Goal: Communication & Community: Answer question/provide support

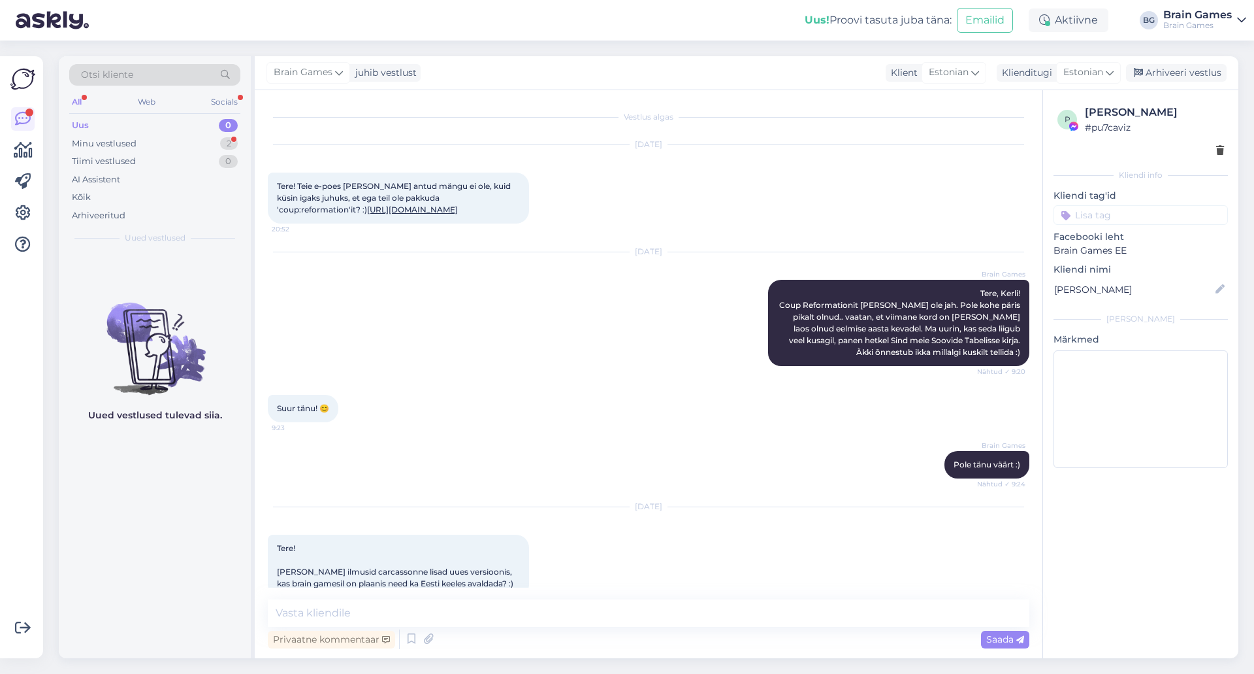
scroll to position [187, 0]
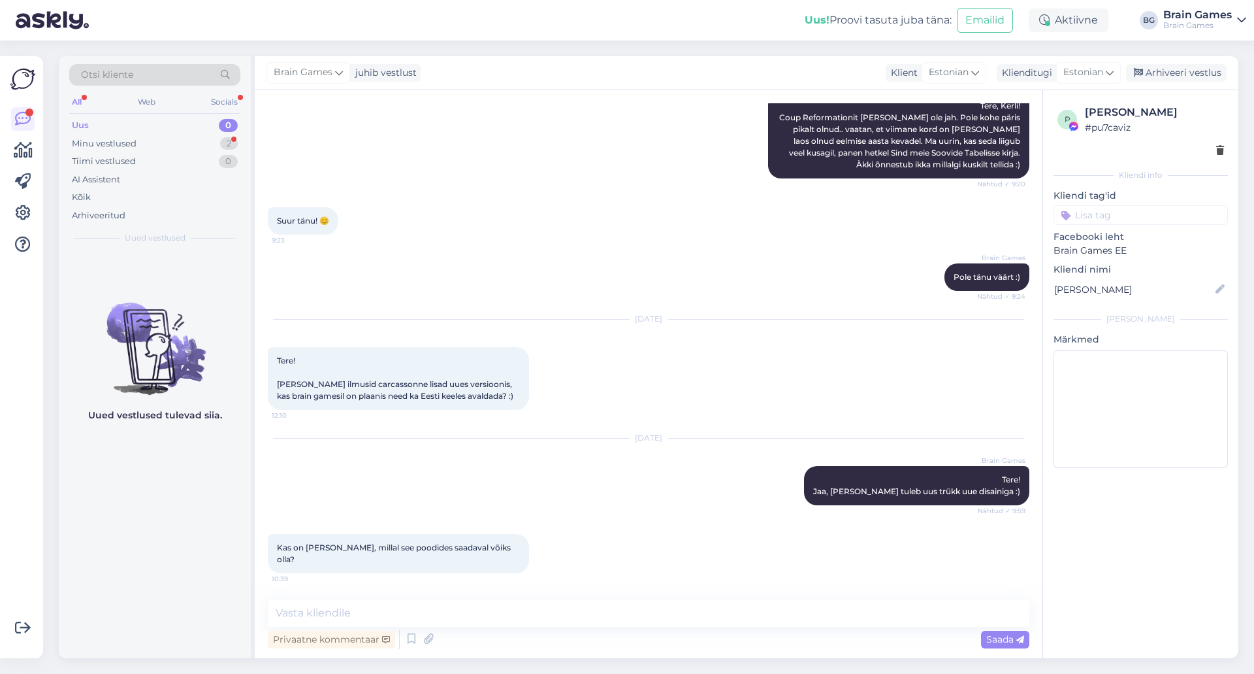
click at [596, 239] on div "Suur tänu! 😊 9:23" at bounding box center [649, 221] width 762 height 56
click at [598, 615] on textarea at bounding box center [649, 612] width 762 height 27
click at [888, 617] on textarea at bounding box center [649, 612] width 762 height 27
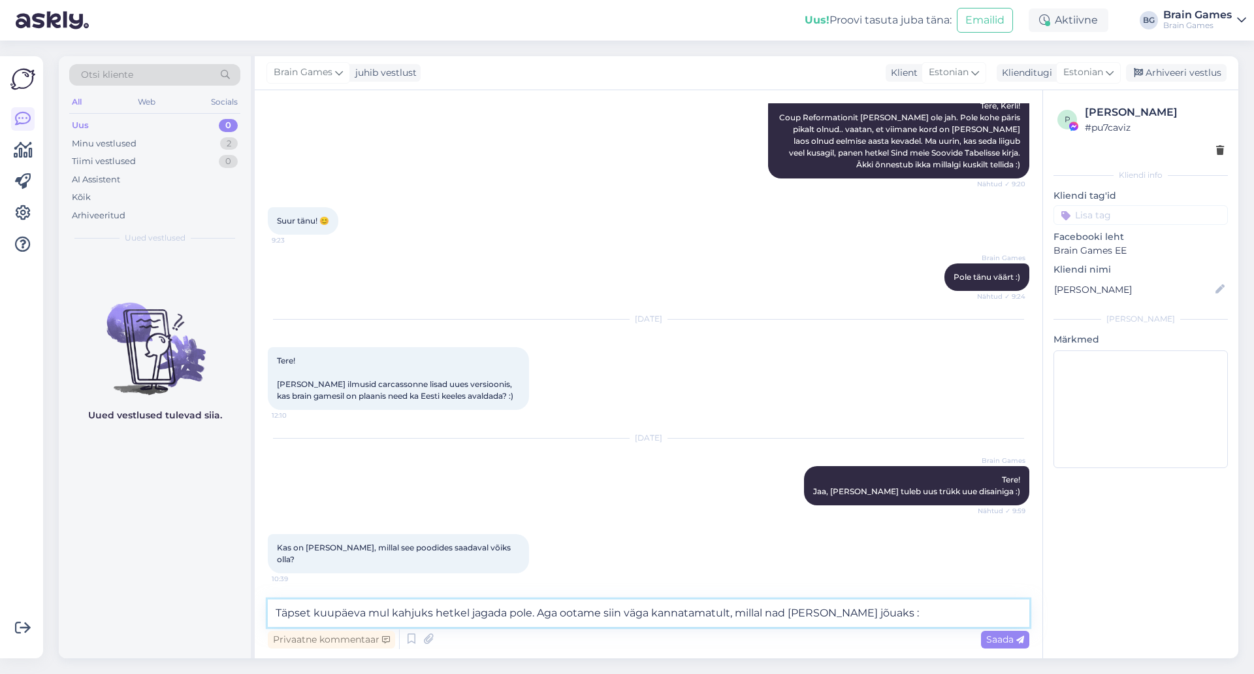
type textarea "Täpset kuupäeva mul kahjuks hetkel jagada pole. Aga ootame siin väga kannatamat…"
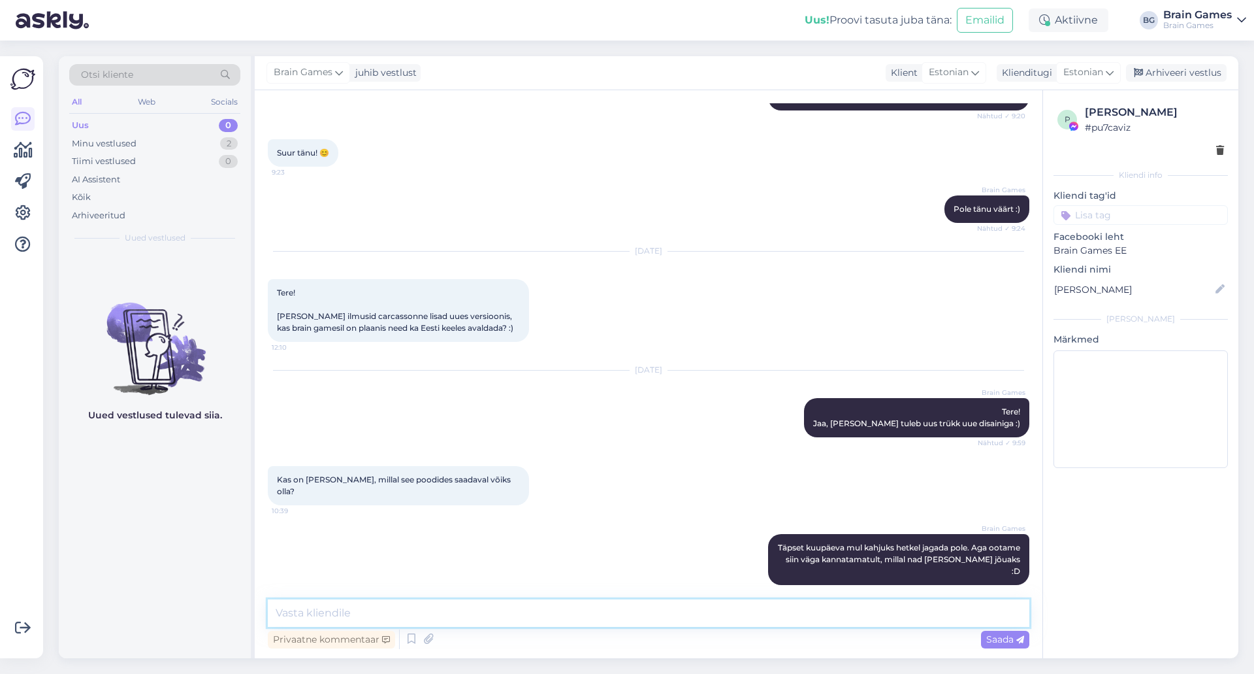
type textarea "M"
click at [547, 617] on textarea at bounding box center [649, 612] width 762 height 27
type textarea "Me kindlasti reklaamime oma sotsiaalmeedias ja uudiskirjas, kui uued versioonid…"
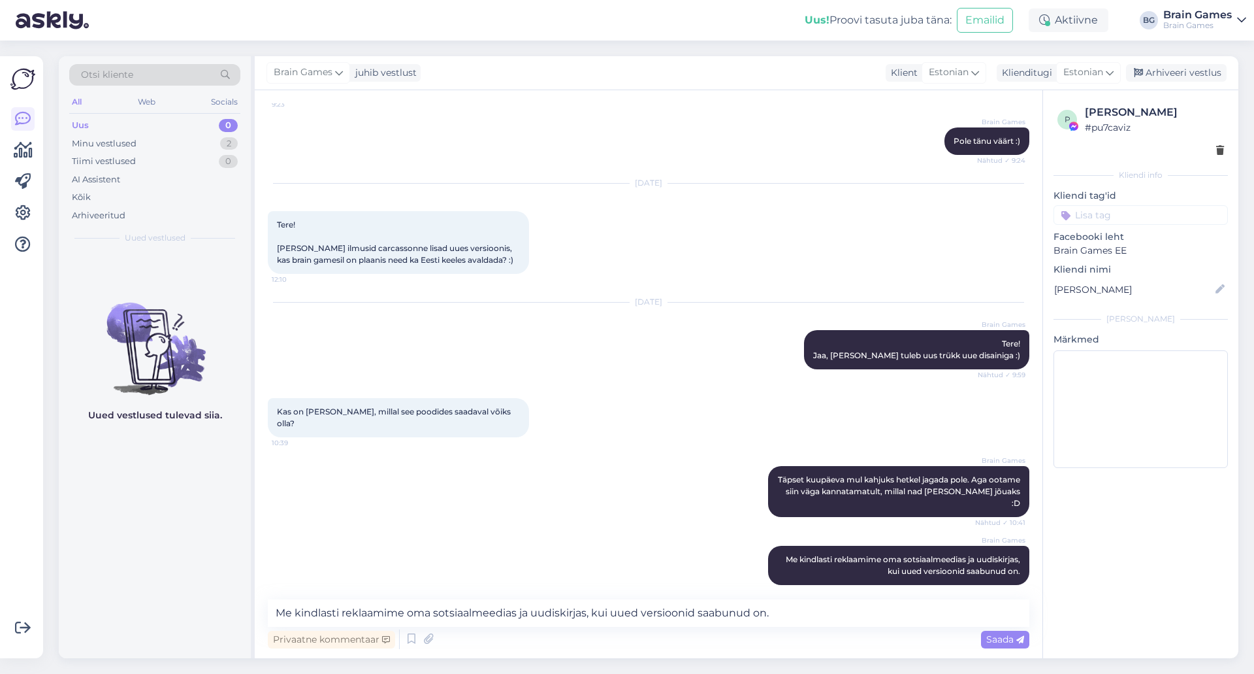
scroll to position [391, 0]
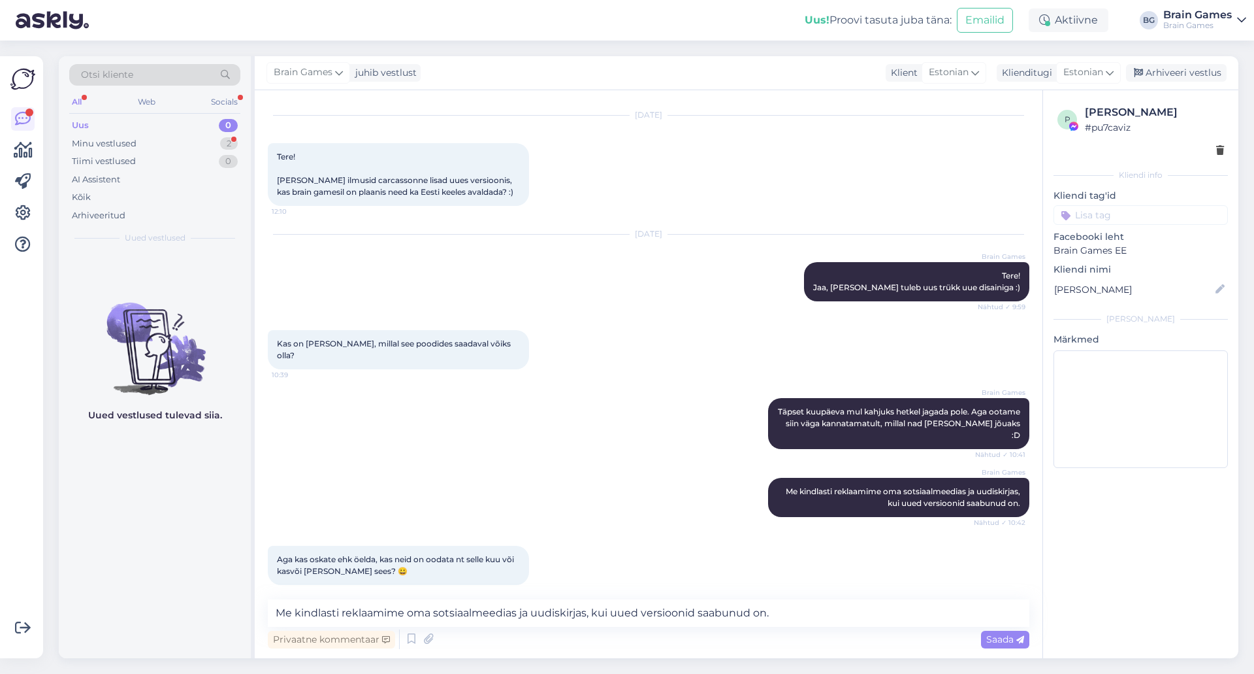
click at [664, 546] on div "Aga kas oskate ehk öelda, kas neid on oodata nt selle kuu või kasvõi [PERSON_NA…" at bounding box center [649, 565] width 762 height 68
click at [631, 603] on textarea "Me kindlasti reklaamime oma sotsiaalmeedias ja uudiskirjas, kui uued versioonid…" at bounding box center [649, 612] width 762 height 27
type textarea "J"
type textarea "See aasta jaa. Ma nüüd ei julge lubada, kas see kuu veel jõuavad, aga novembris…"
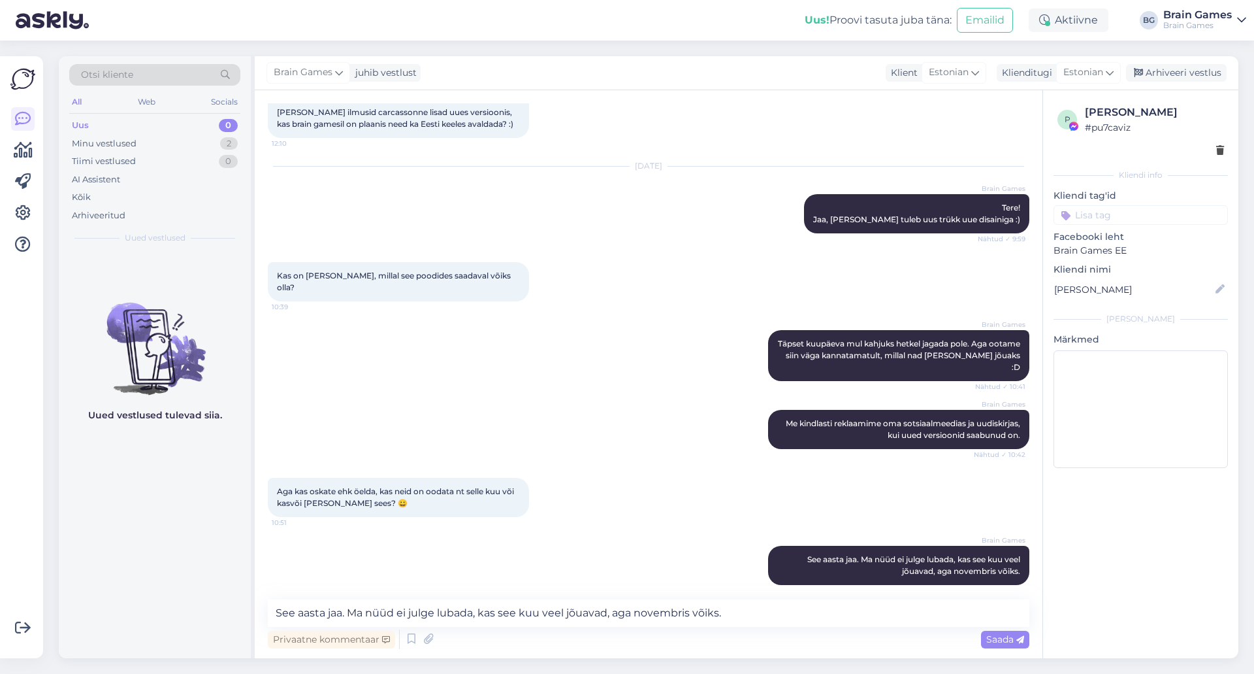
click at [622, 531] on div "Brain Games See aasta jaa. Ma nüüd ei julge lubada, kas see kuu veel jõuavad, a…" at bounding box center [649, 565] width 762 height 68
click at [601, 608] on textarea "See aasta jaa. Ma nüüd ei julge lubada, kas see kuu veel jõuavad, aga novembris…" at bounding box center [649, 612] width 762 height 27
type textarea "Kahjuks meil on siin mõne asjaga juhtunud, et tuleb ootamatusi [PERSON_NAME] lu…"
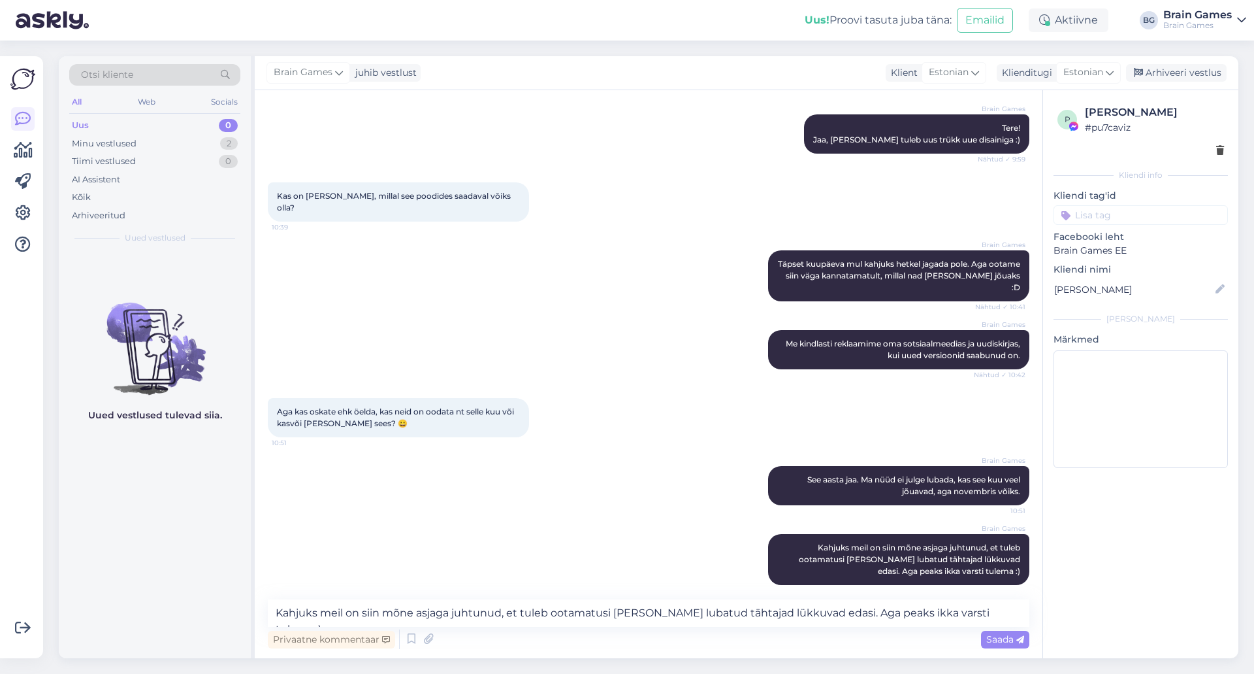
click at [587, 534] on div "Brain Games Kahjuks meil on siin mõne asjaga juhtunud, et tuleb ootamatusi [PER…" at bounding box center [649, 559] width 762 height 80
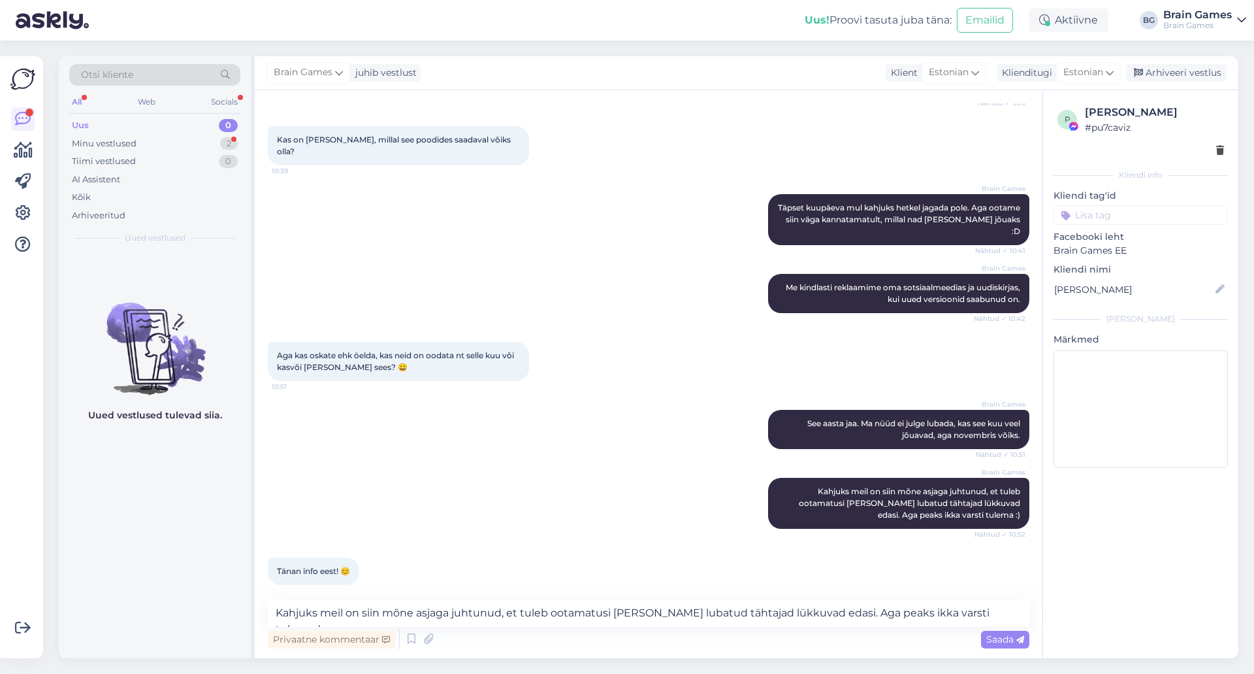
click at [531, 428] on div "Brain Games See aasta jaa. Ma nüüd ei julge lubada, kas see kuu veel jõuavad, a…" at bounding box center [649, 429] width 762 height 68
click at [513, 607] on textarea "Kahjuks meil on siin mõne asjaga juhtunud, et tuleb ootamatusi [PERSON_NAME] lu…" at bounding box center [649, 612] width 762 height 27
type textarea "Pole tänu väärt!"
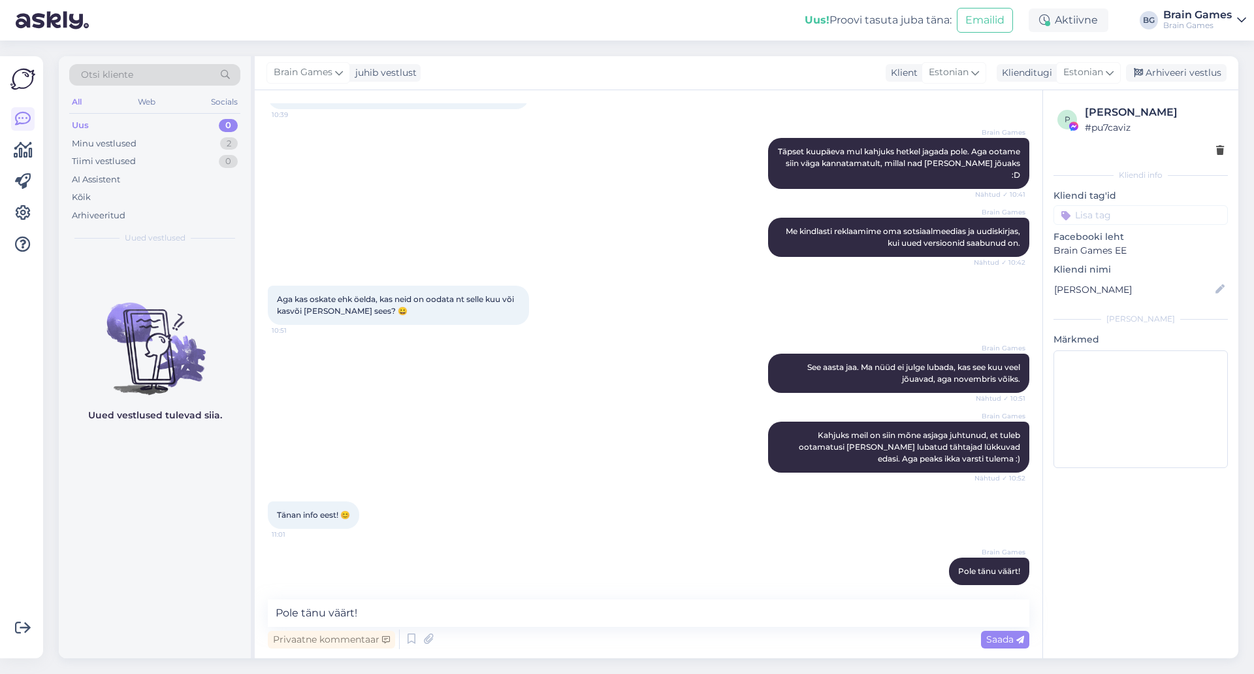
click at [545, 422] on div "Brain Games Kahjuks meil on siin mõne asjaga juhtunud, et tuleb ootamatusi [PER…" at bounding box center [649, 447] width 762 height 80
click at [22, 152] on icon at bounding box center [23, 150] width 19 height 16
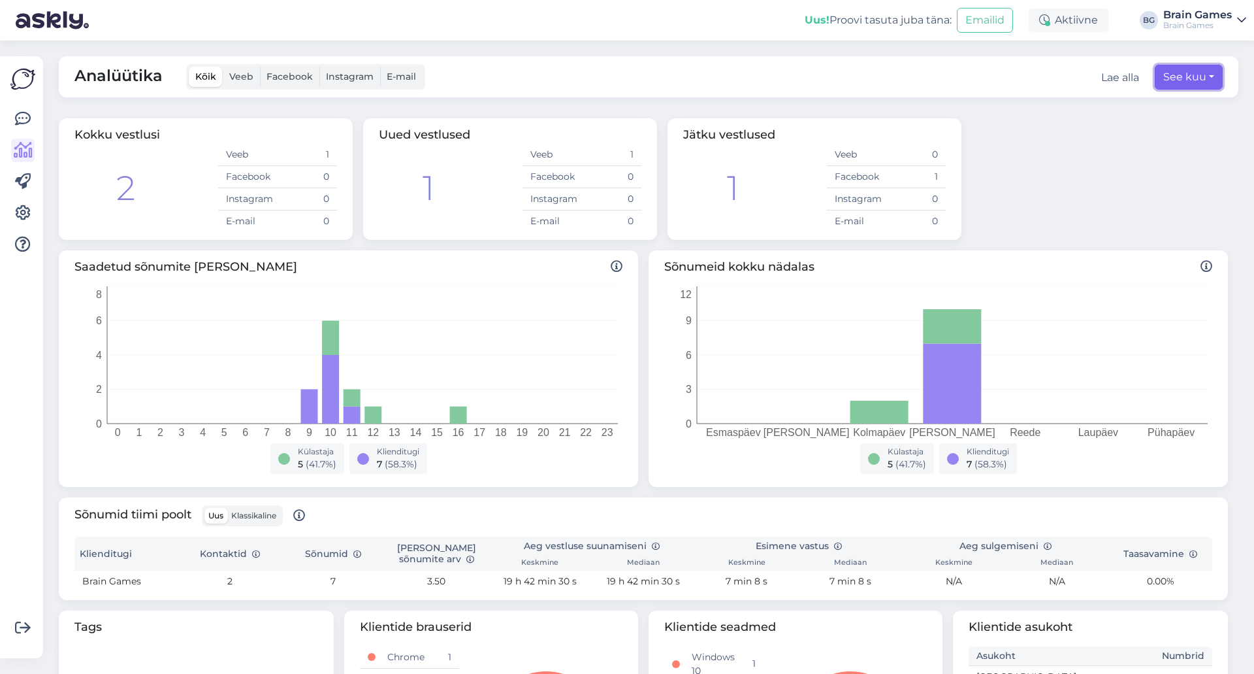
click at [1169, 76] on button "See kuu" at bounding box center [1189, 77] width 68 height 25
select select "9"
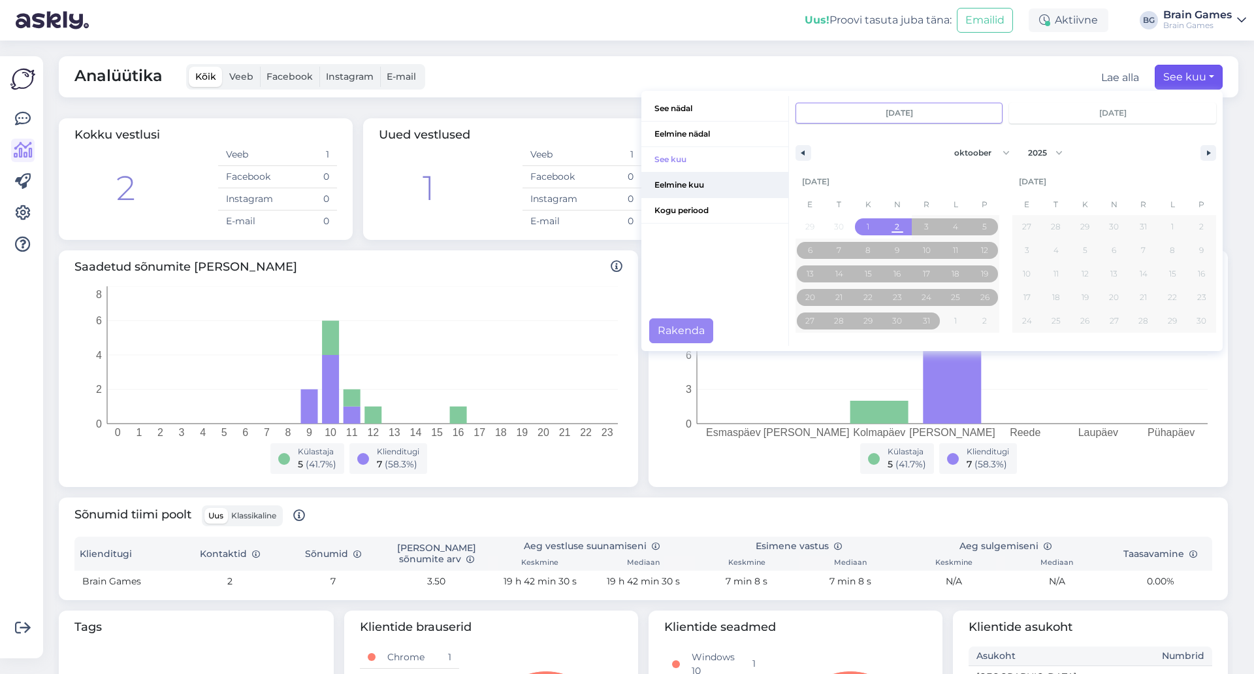
click at [686, 181] on span "Eelmine kuu" at bounding box center [715, 184] width 147 height 25
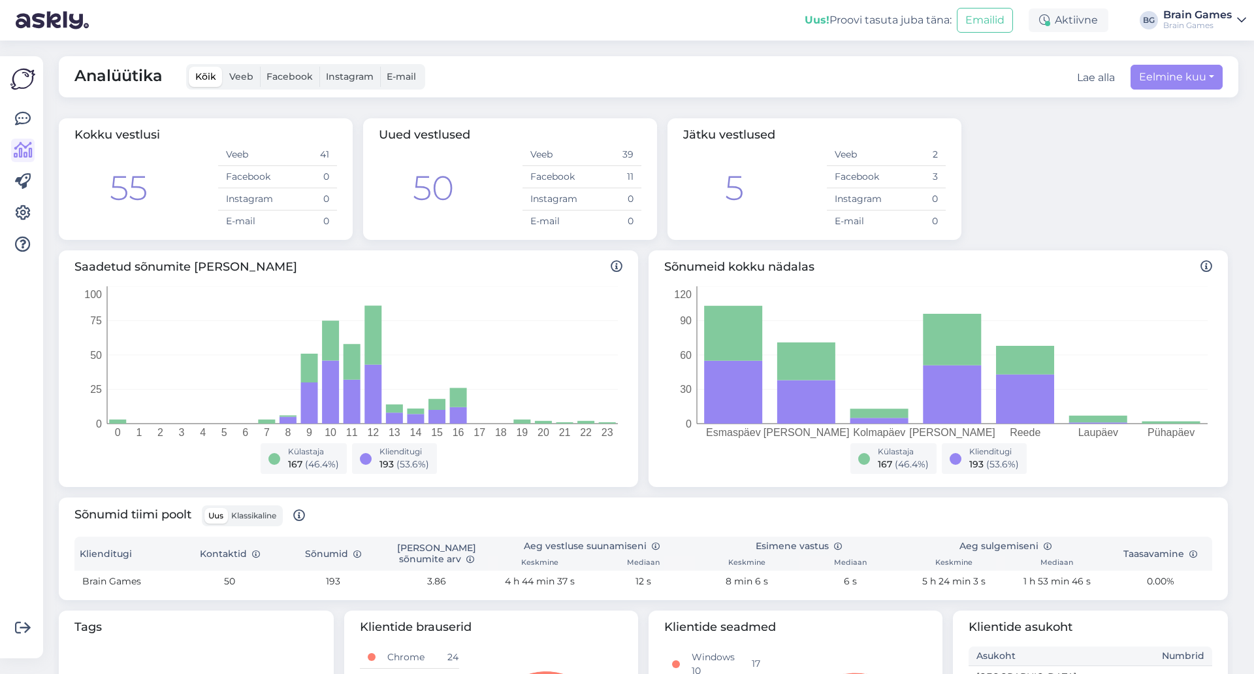
click at [1084, 80] on div "Lae alla" at bounding box center [1096, 78] width 38 height 16
click at [1069, 101] on link "Kontaktid" at bounding box center [1074, 102] width 84 height 21
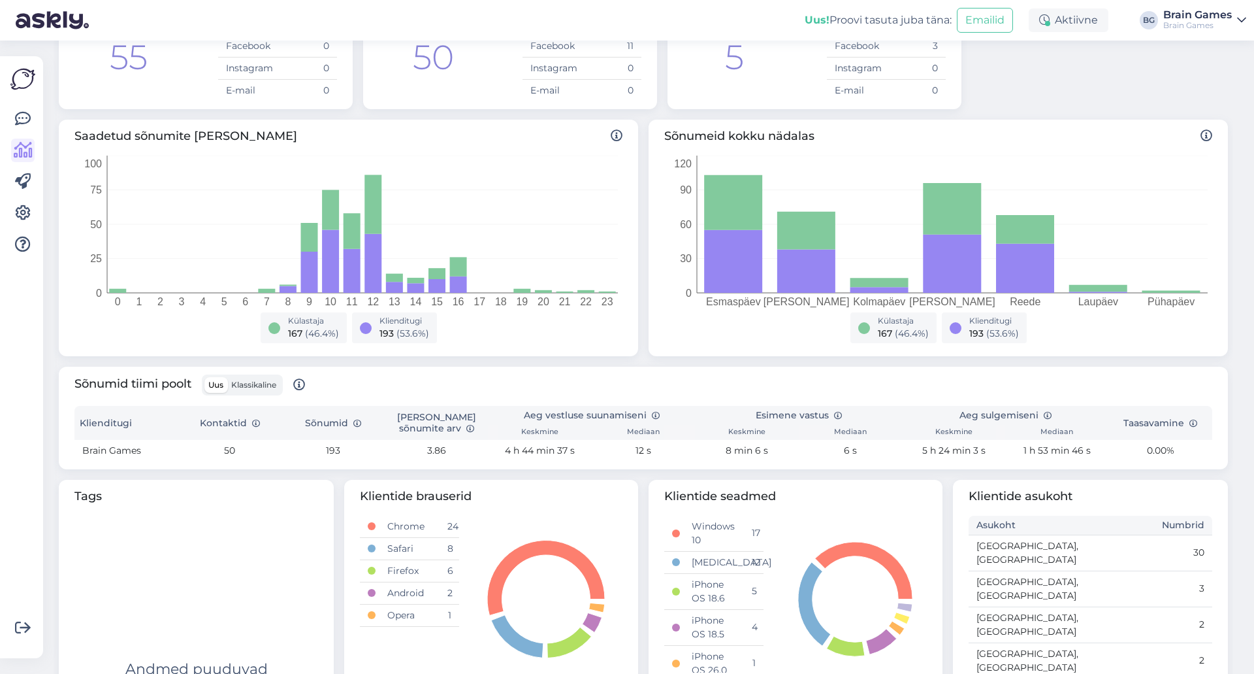
scroll to position [196, 0]
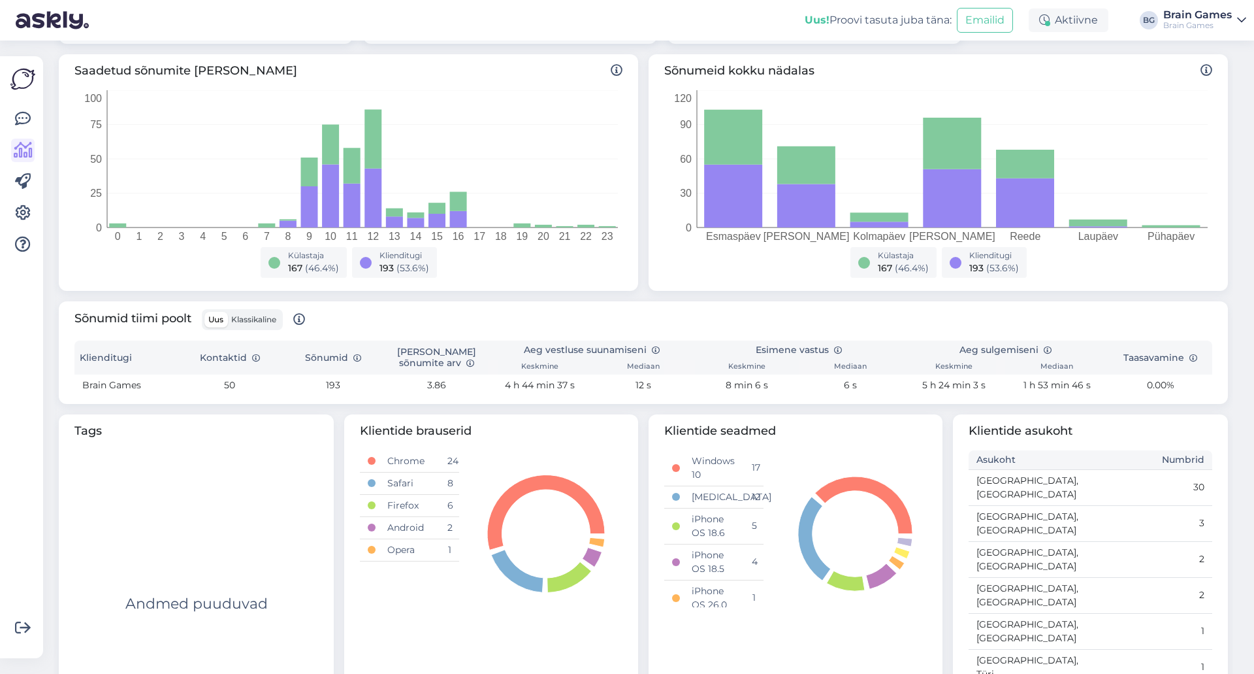
click at [760, 314] on div "Sõnumid tiimi poolt Uus Klassikaline" at bounding box center [643, 324] width 1138 height 31
click at [27, 114] on icon at bounding box center [23, 119] width 16 height 16
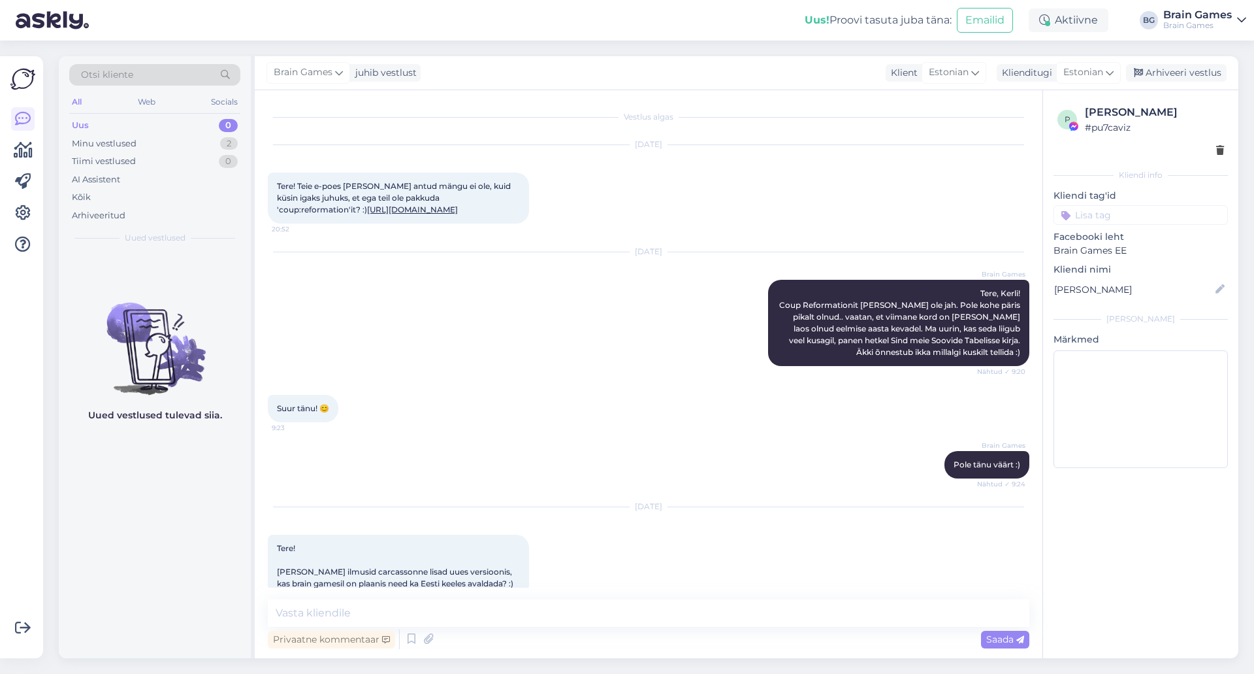
scroll to position [401, 0]
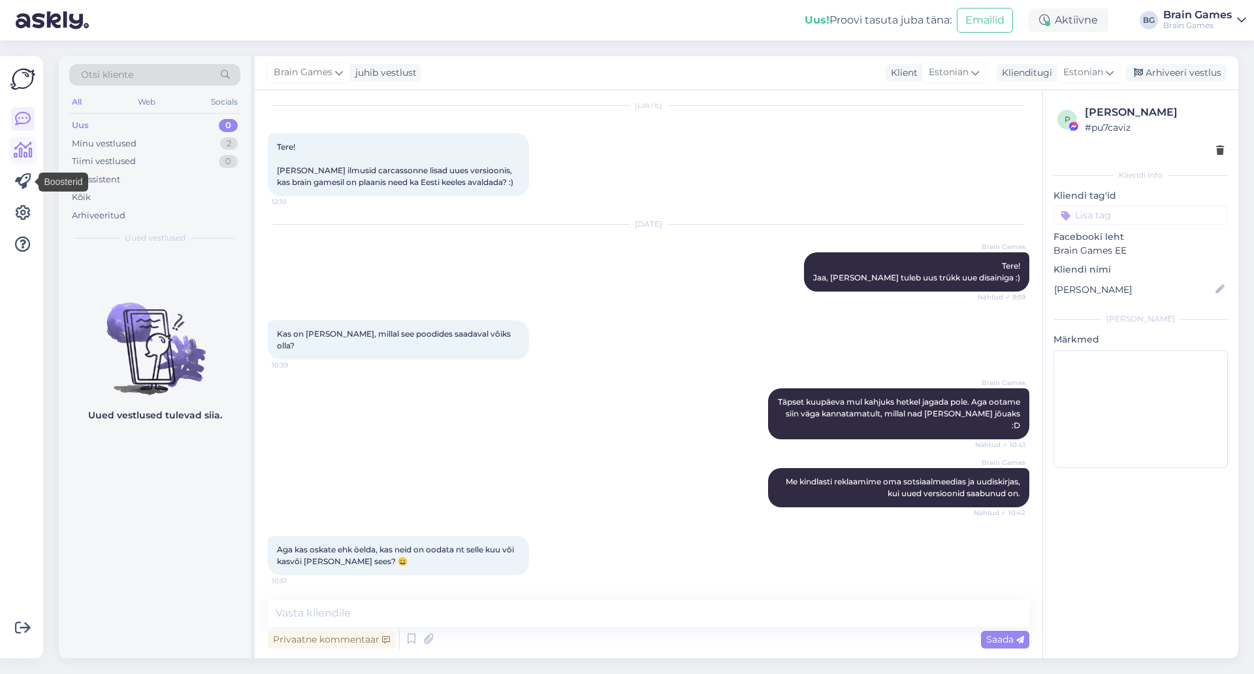
click at [25, 157] on icon at bounding box center [23, 150] width 19 height 16
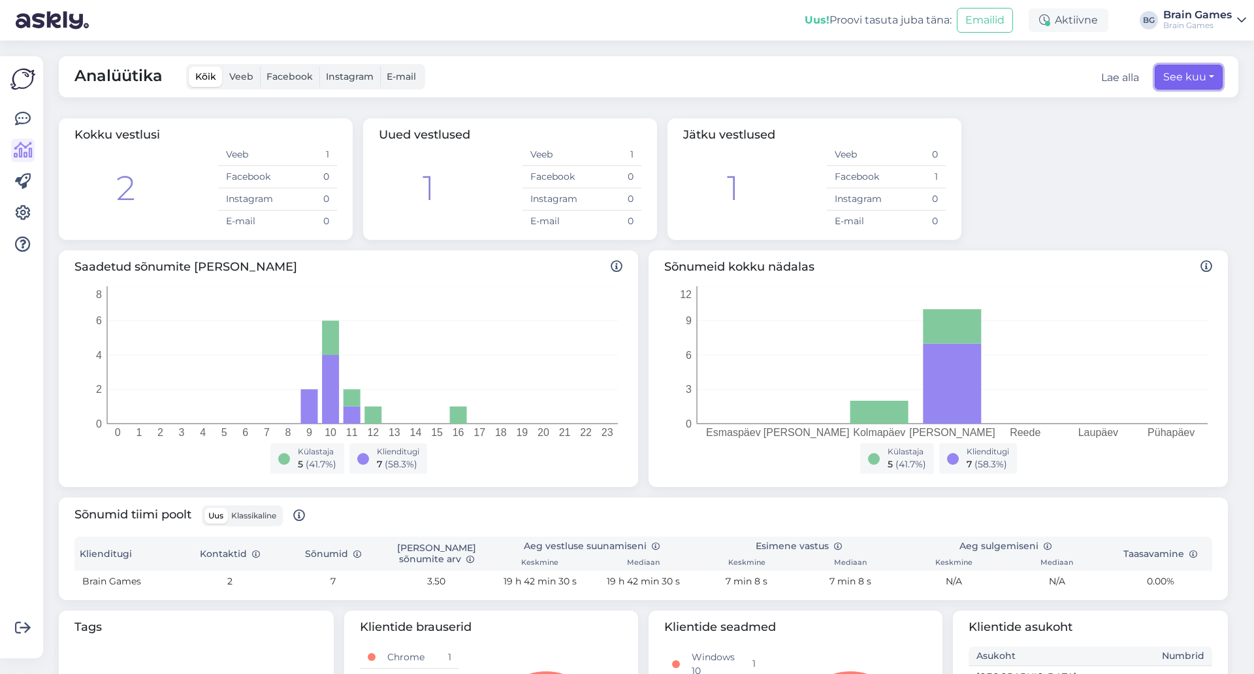
click at [1169, 74] on button "See kuu" at bounding box center [1189, 77] width 68 height 25
select select "9"
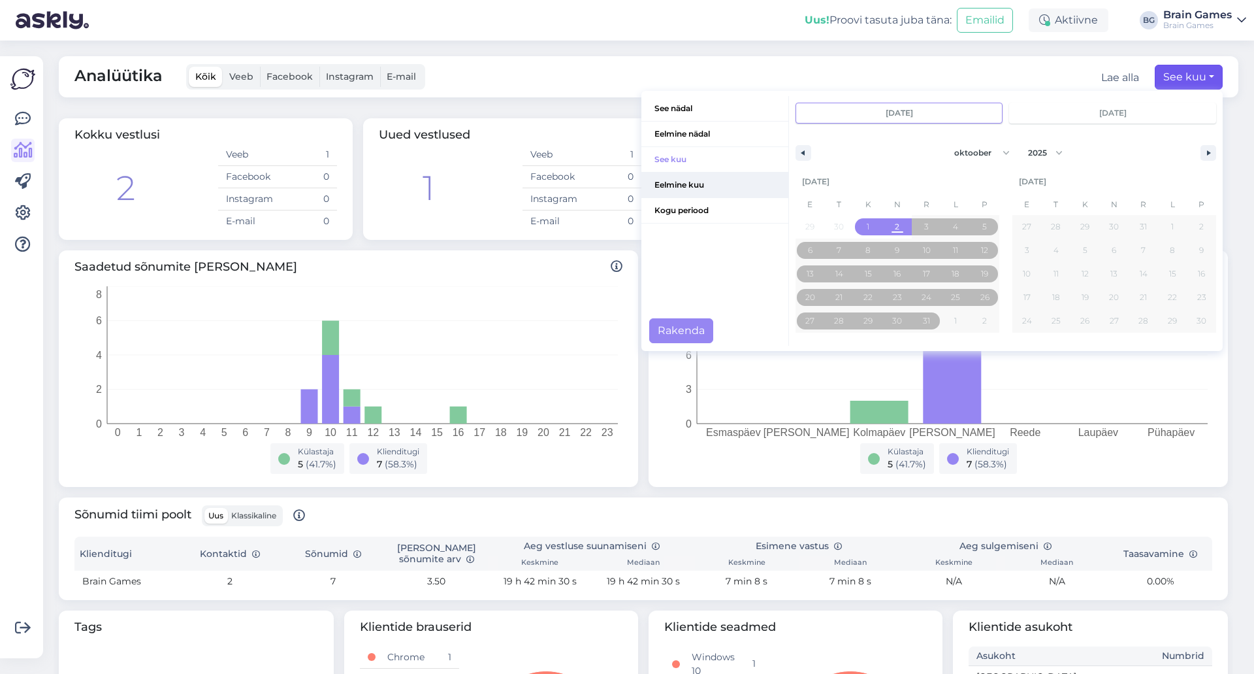
click at [676, 184] on span "Eelmine kuu" at bounding box center [715, 184] width 147 height 25
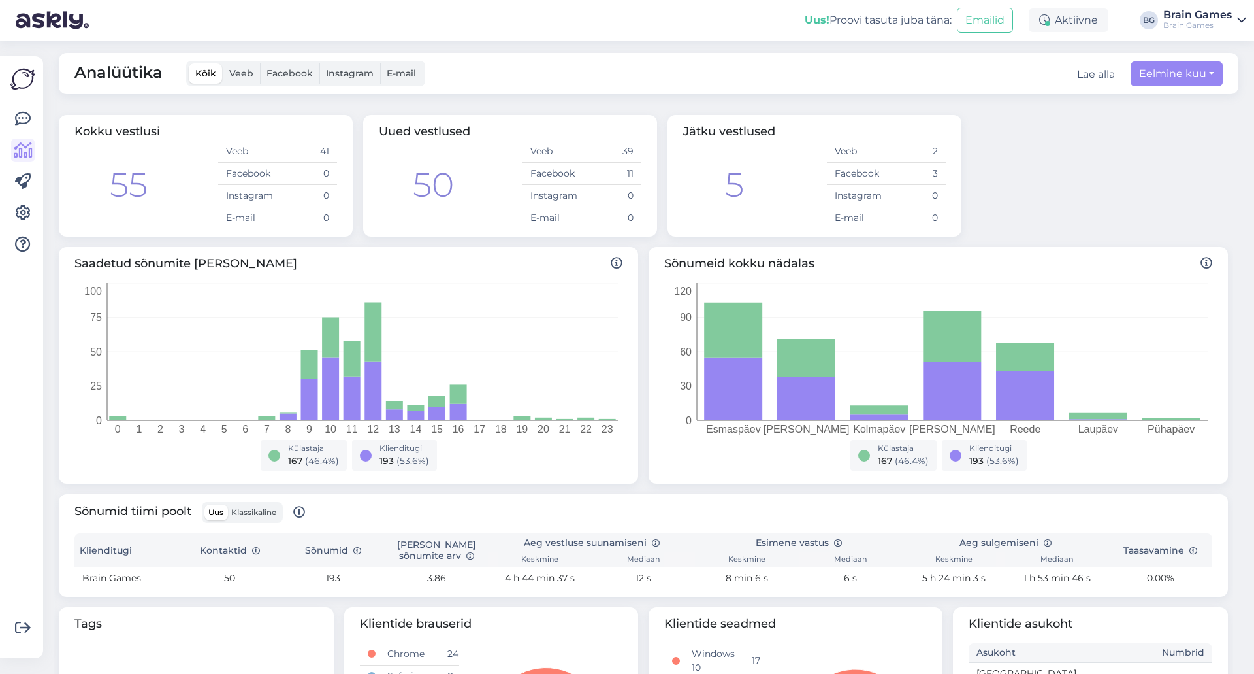
scroll to position [2, 0]
click at [17, 125] on icon at bounding box center [23, 119] width 16 height 16
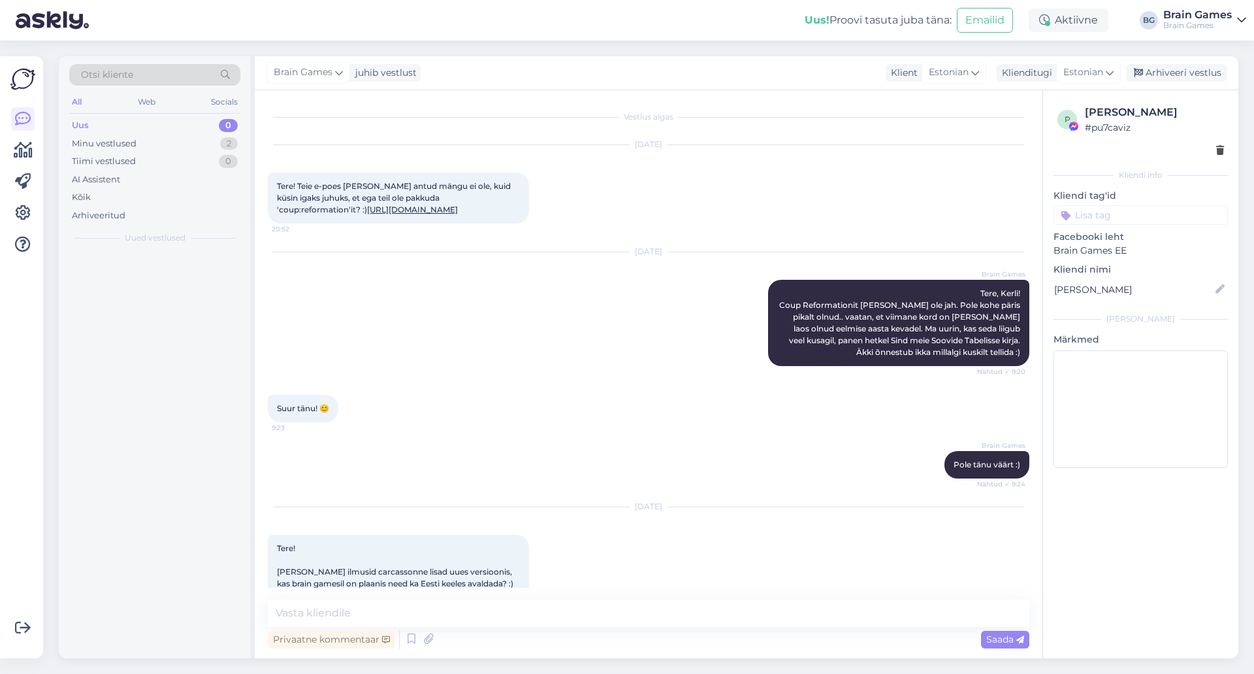
scroll to position [401, 0]
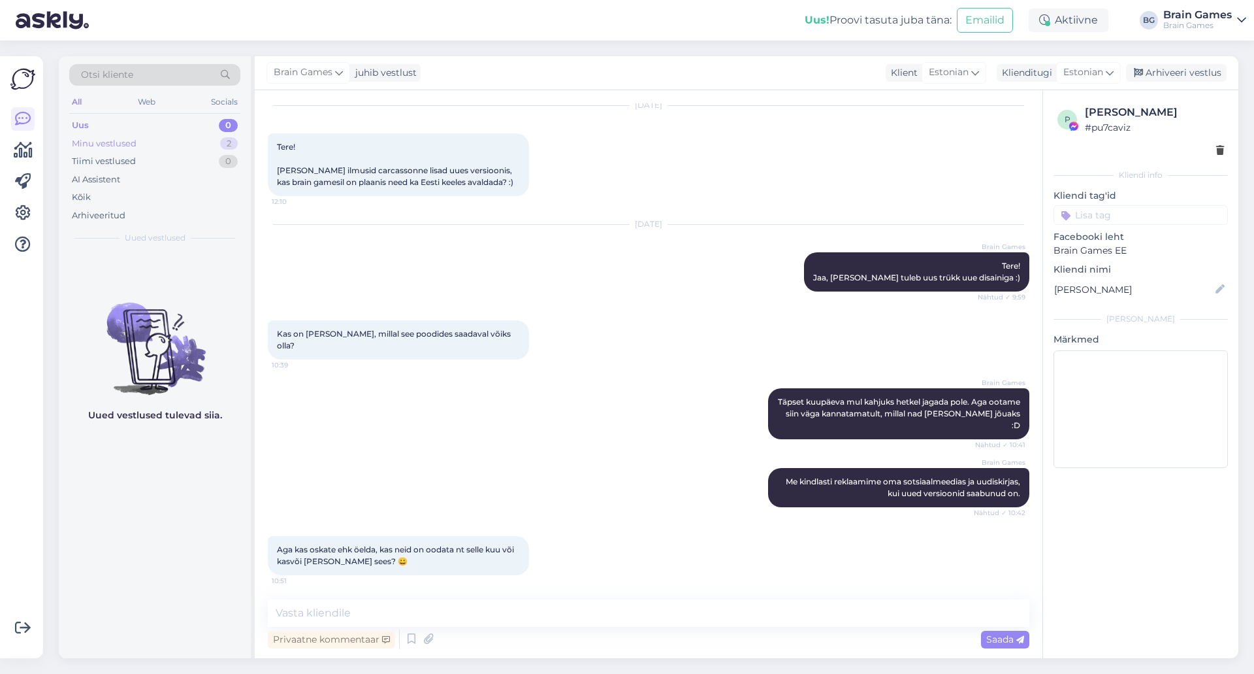
click at [127, 144] on div "Minu vestlused" at bounding box center [104, 143] width 65 height 13
